Goal: Task Accomplishment & Management: Complete application form

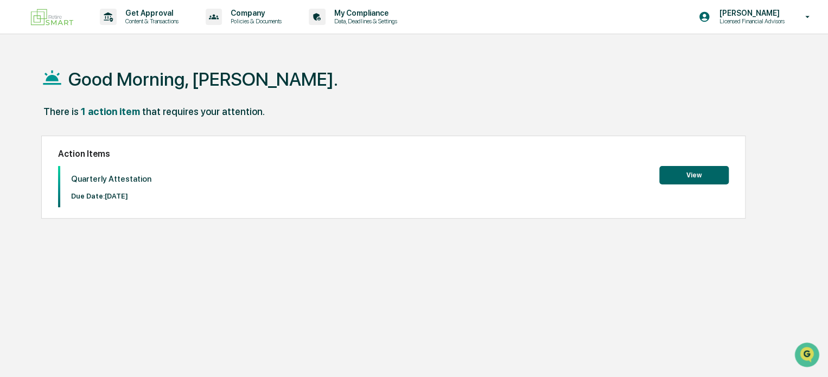
click at [675, 175] on button "View" at bounding box center [693, 175] width 69 height 18
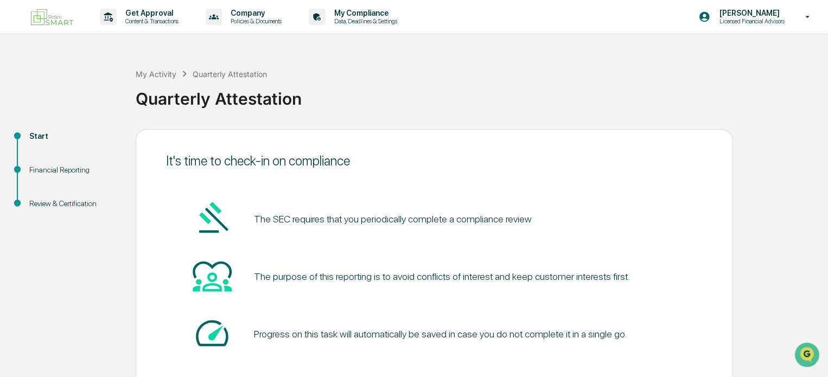
scroll to position [59, 0]
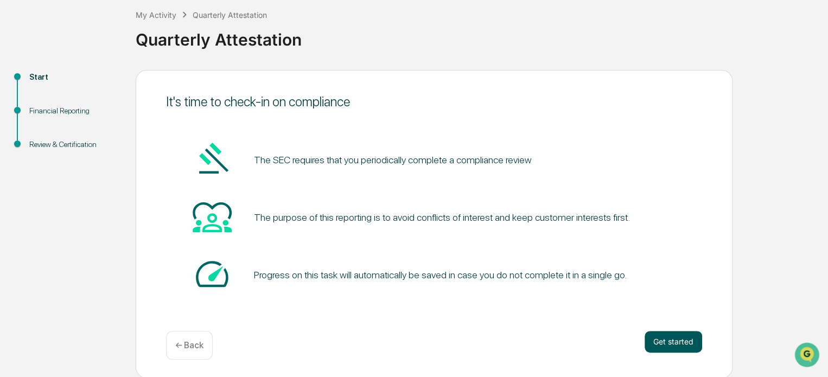
click at [681, 344] on button "Get started" at bounding box center [674, 342] width 58 height 22
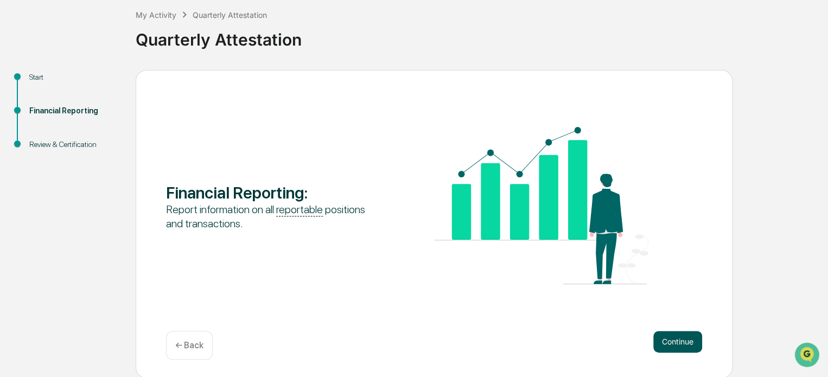
click at [669, 340] on button "Continue" at bounding box center [677, 342] width 49 height 22
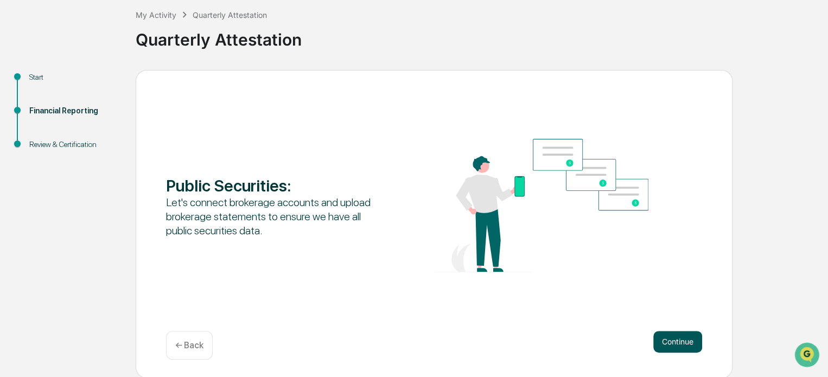
click at [676, 341] on button "Continue" at bounding box center [677, 342] width 49 height 22
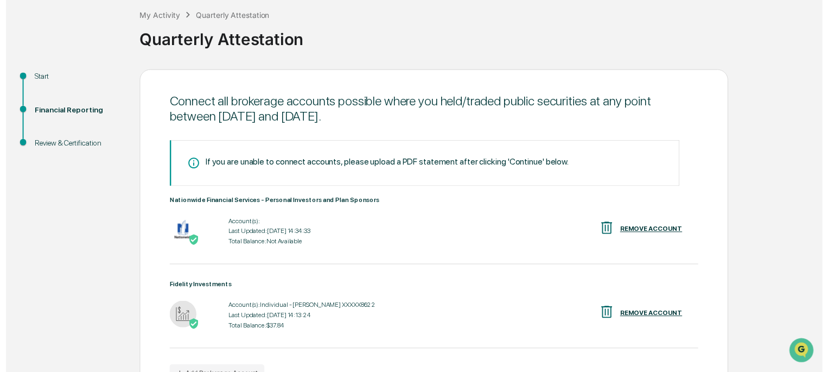
scroll to position [127, 0]
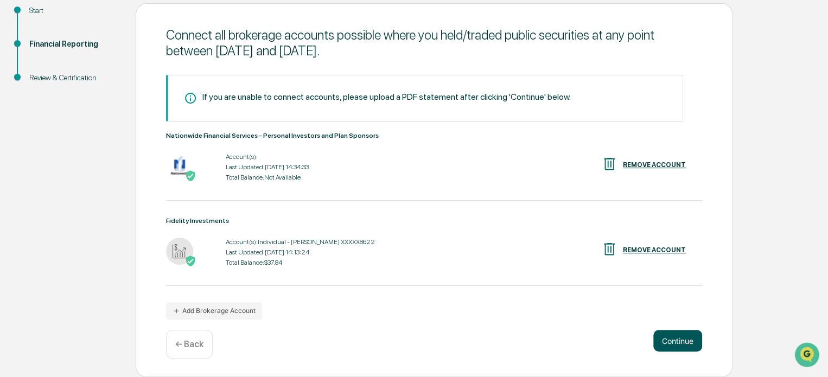
click at [666, 341] on button "Continue" at bounding box center [677, 341] width 49 height 22
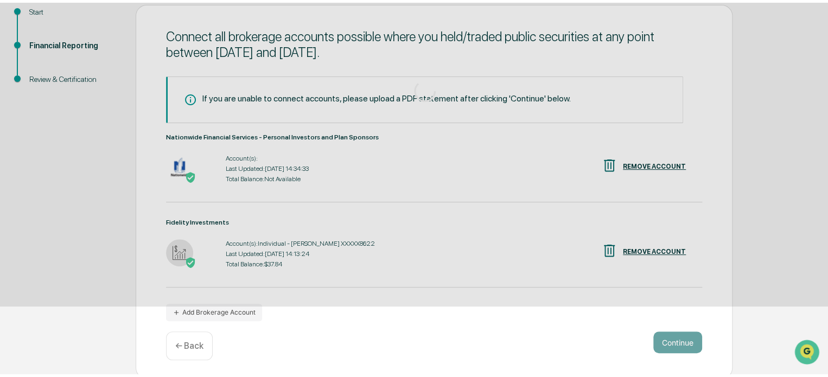
scroll to position [59, 0]
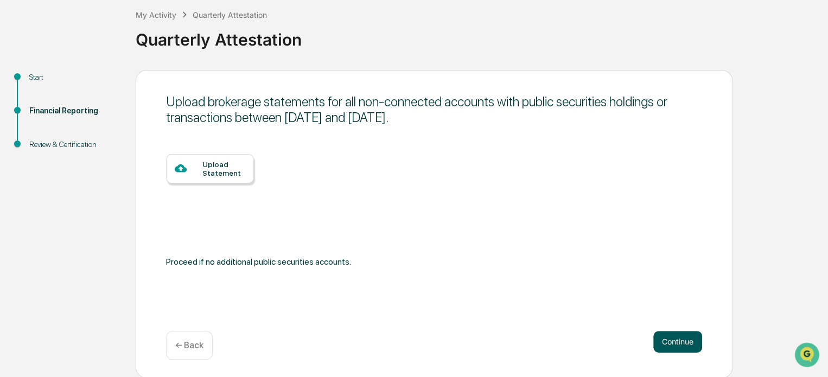
click at [666, 341] on button "Continue" at bounding box center [677, 342] width 49 height 22
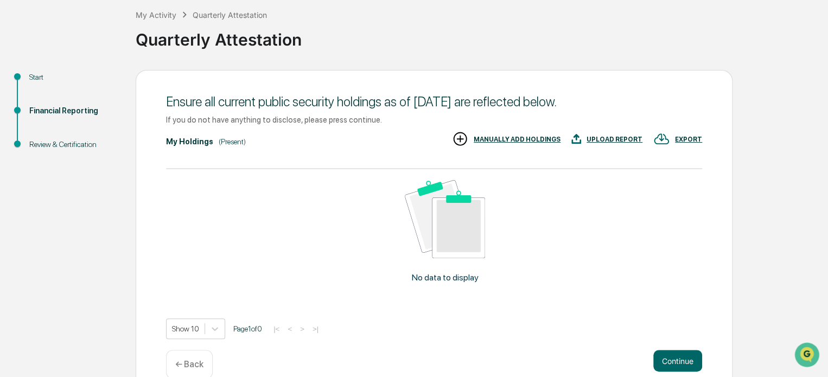
click at [666, 341] on div "Ensure all current public security holdings as of [DATE] are reflected below. I…" at bounding box center [434, 233] width 597 height 327
click at [675, 364] on button "Continue" at bounding box center [677, 361] width 49 height 22
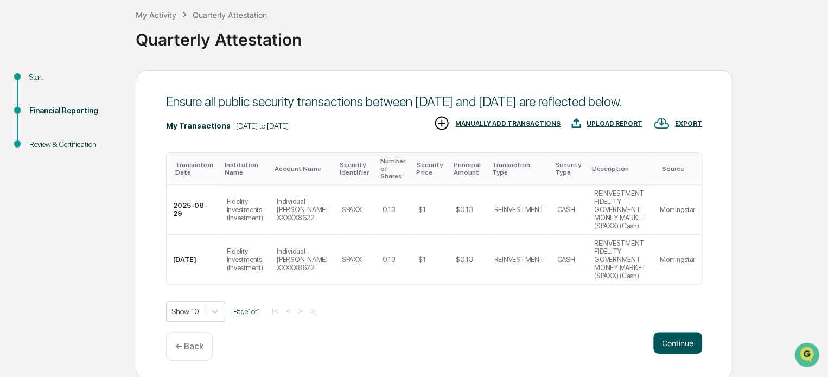
click at [663, 344] on button "Continue" at bounding box center [677, 343] width 49 height 22
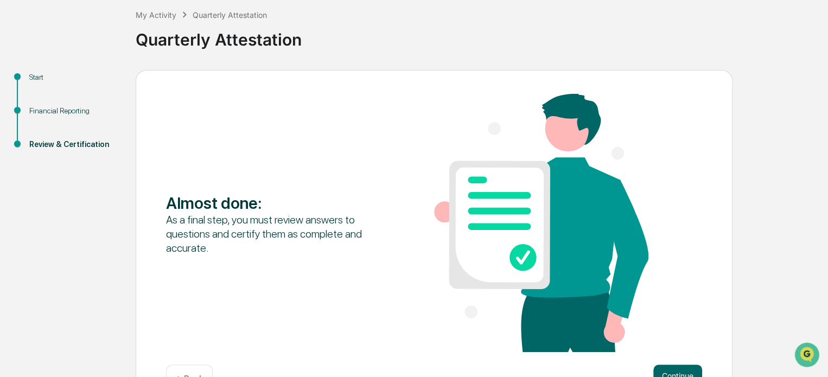
scroll to position [93, 0]
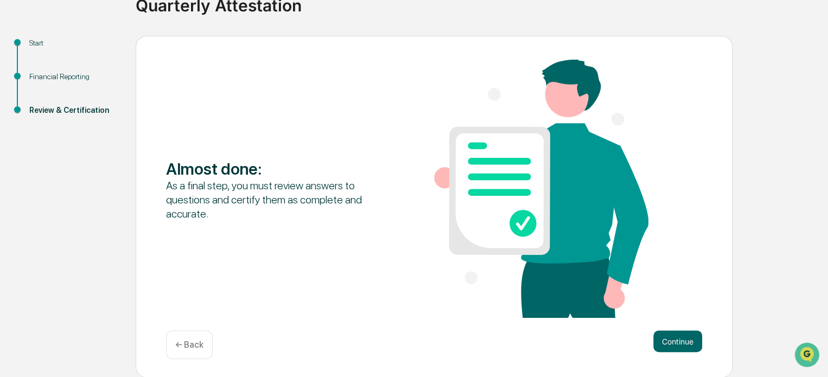
click at [663, 344] on button "Continue" at bounding box center [677, 341] width 49 height 22
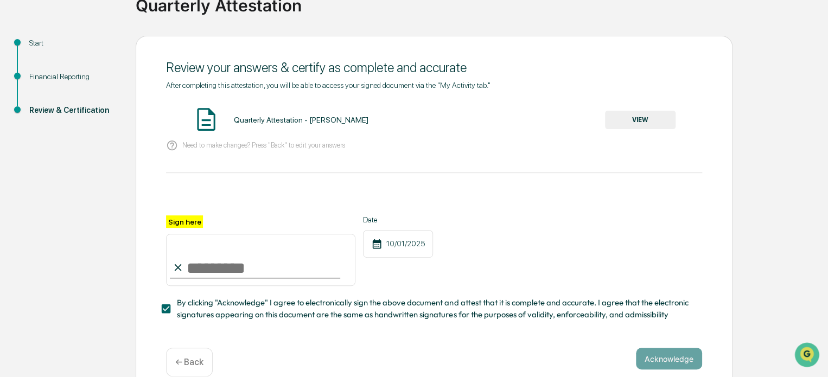
click at [206, 271] on input "Sign here" at bounding box center [260, 260] width 189 height 52
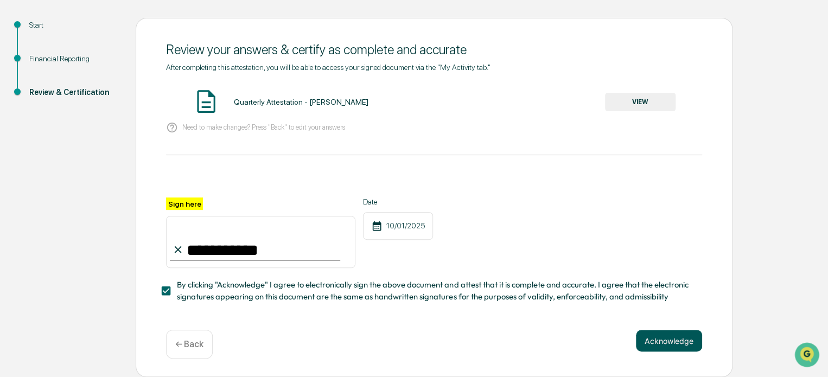
type input "**********"
click at [662, 344] on button "Acknowledge" at bounding box center [669, 341] width 66 height 22
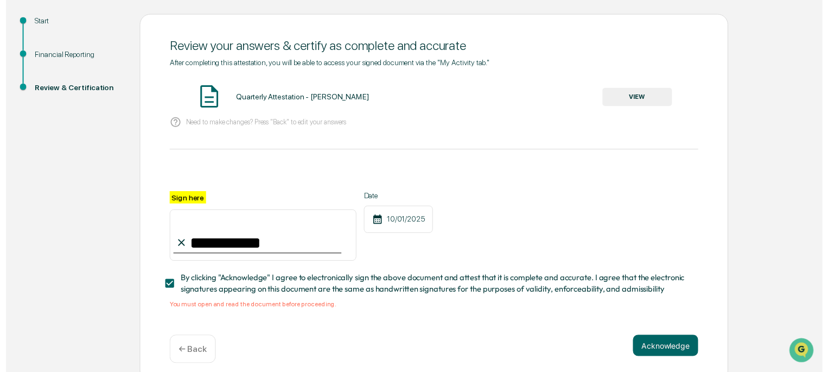
scroll to position [128, 0]
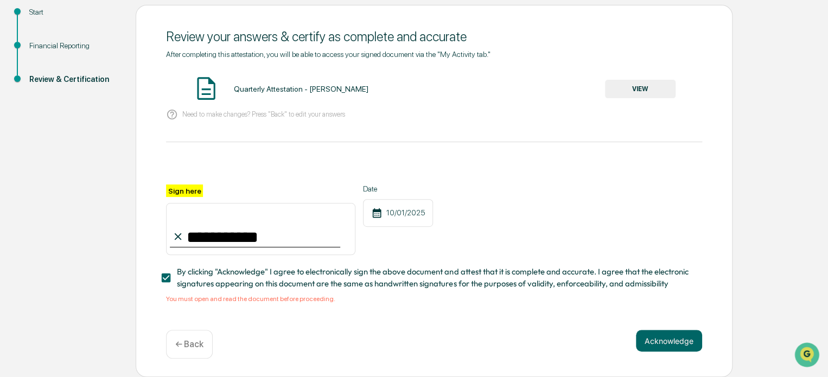
click at [618, 90] on button "VIEW" at bounding box center [640, 89] width 71 height 18
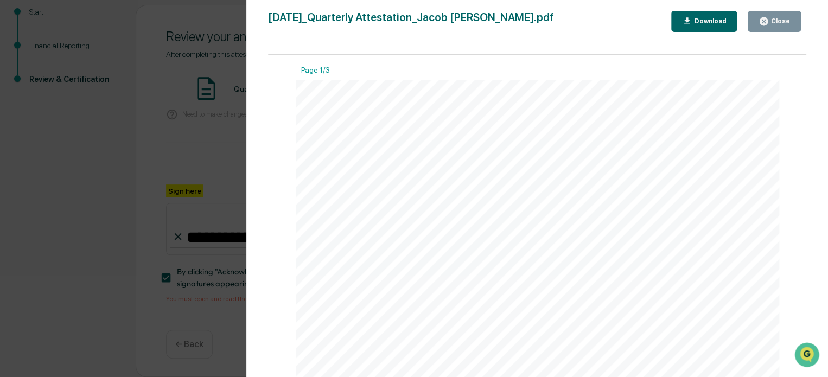
click at [177, 88] on div "Version History [DATE] 04:20 PM [PERSON_NAME] [DATE]_Quarterly Attestation_Jaco…" at bounding box center [414, 188] width 828 height 377
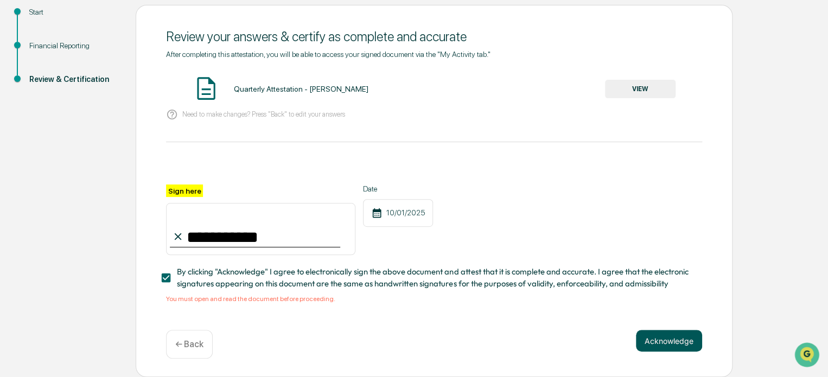
click at [653, 334] on button "Acknowledge" at bounding box center [669, 341] width 66 height 22
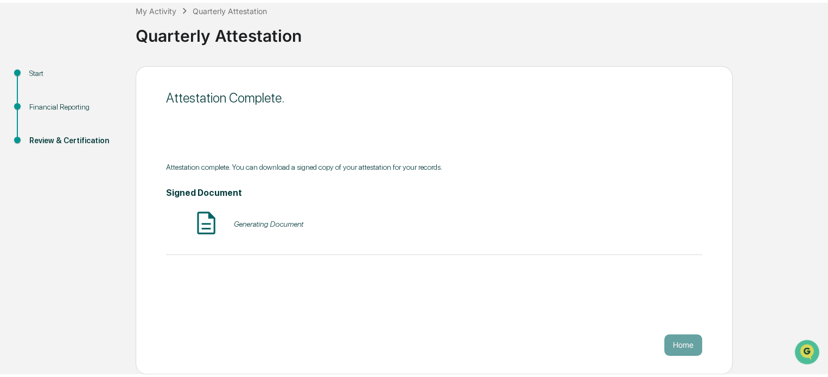
scroll to position [59, 0]
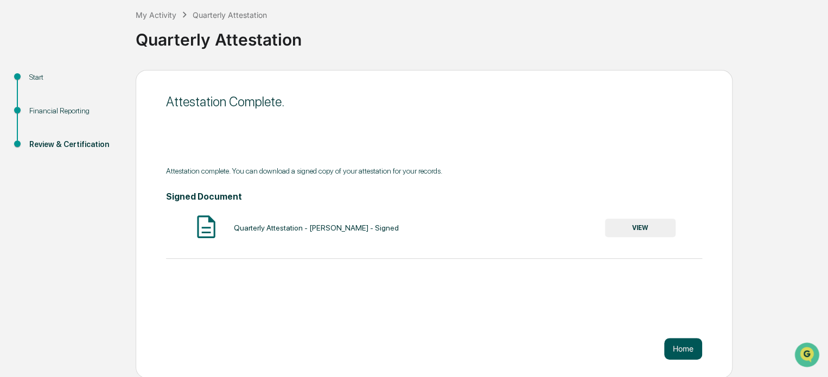
click at [679, 351] on button "Home" at bounding box center [683, 349] width 38 height 22
